Goal: Task Accomplishment & Management: Manage account settings

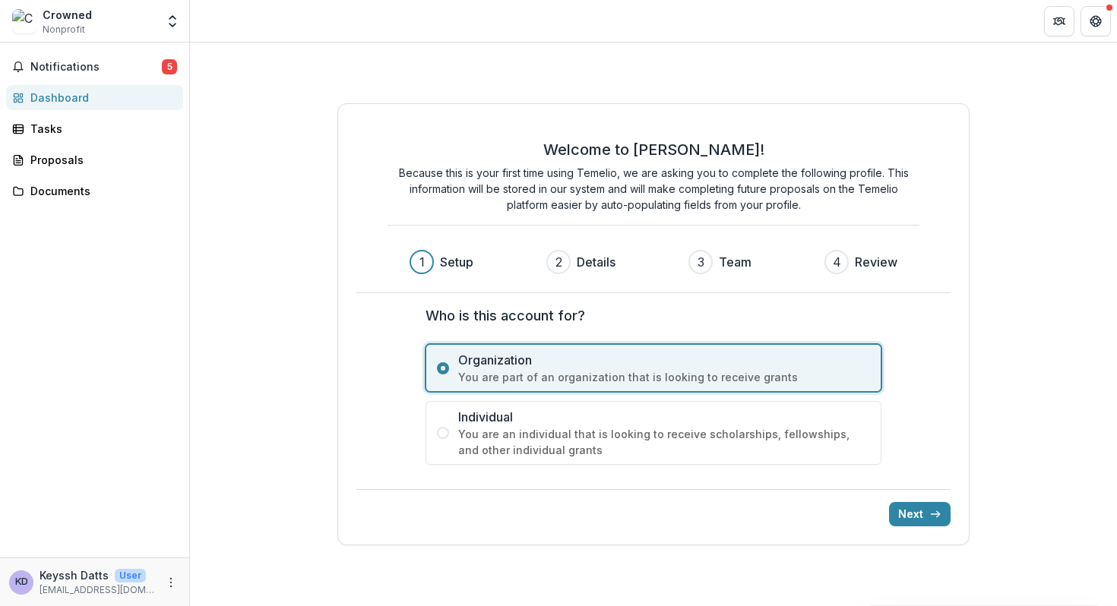
click at [88, 52] on div "Notifications 5 Dashboard Tasks Proposals Documents" at bounding box center [94, 300] width 189 height 515
click at [94, 69] on span "Notifications" at bounding box center [95, 67] width 131 height 13
click at [79, 118] on link "Tasks" at bounding box center [94, 128] width 177 height 25
click at [174, 577] on icon "More" at bounding box center [171, 583] width 12 height 12
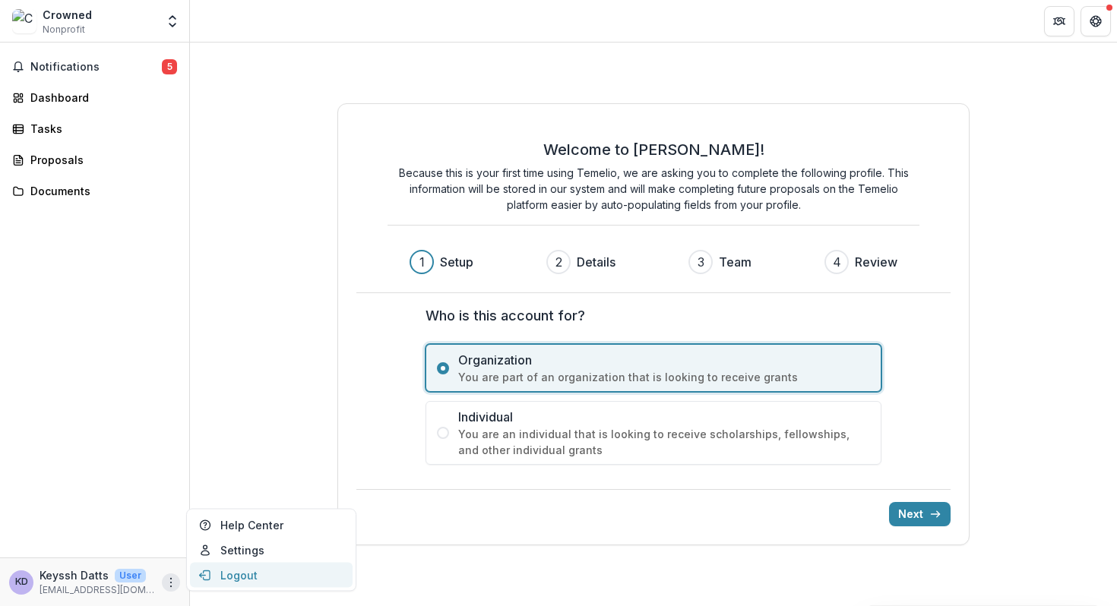
click at [197, 574] on button "Logout" at bounding box center [271, 575] width 163 height 25
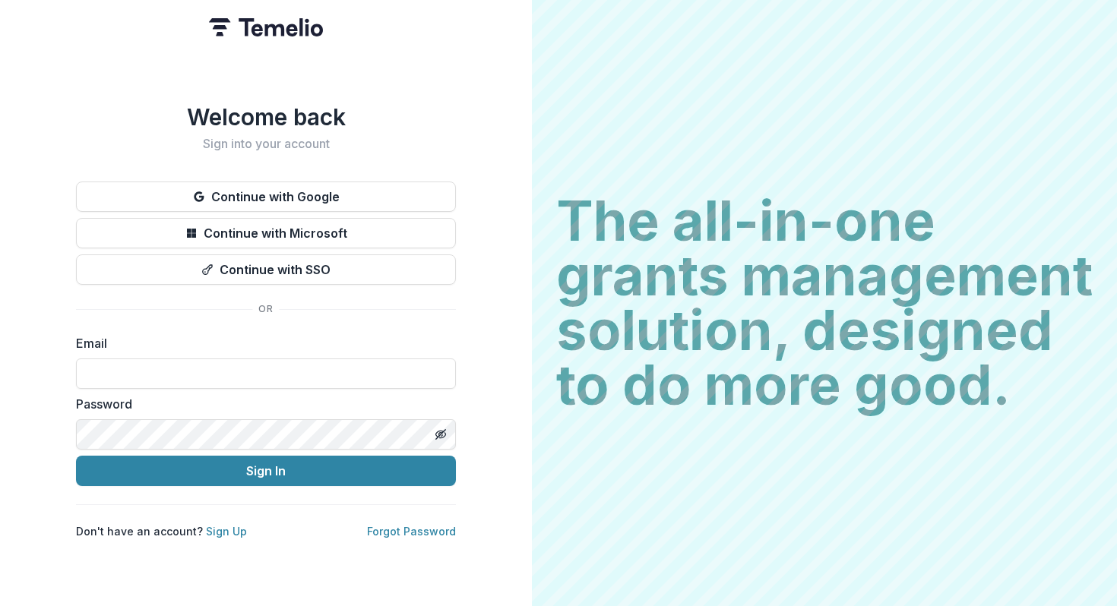
drag, startPoint x: 403, startPoint y: 195, endPoint x: 925, endPoint y: 176, distance: 522.4
click at [925, 176] on div "Welcome back Sign into your account Continue with Google Continue with Microsof…" at bounding box center [558, 303] width 1117 height 606
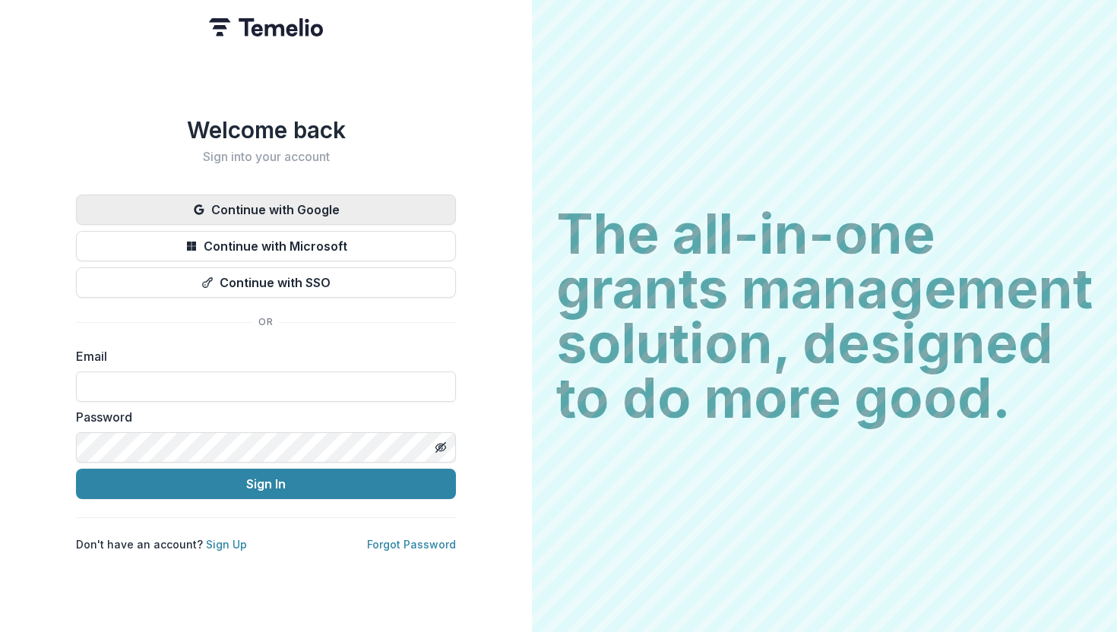
click at [428, 209] on button "Continue with Google" at bounding box center [266, 210] width 380 height 30
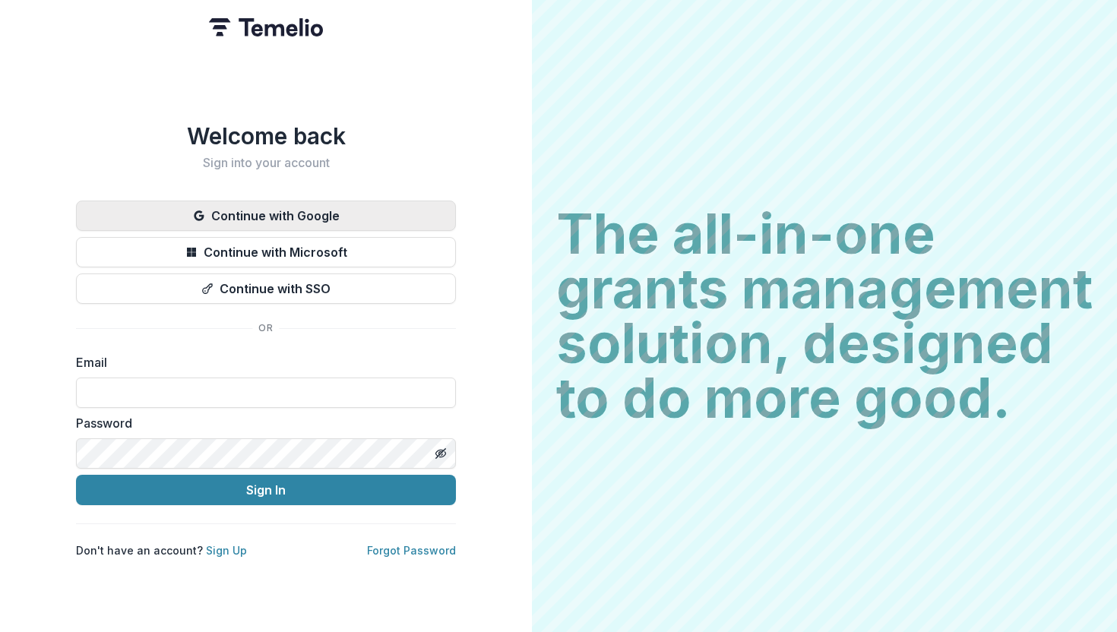
click at [394, 201] on button "Continue with Google" at bounding box center [266, 216] width 380 height 30
